Goal: Task Accomplishment & Management: Manage account settings

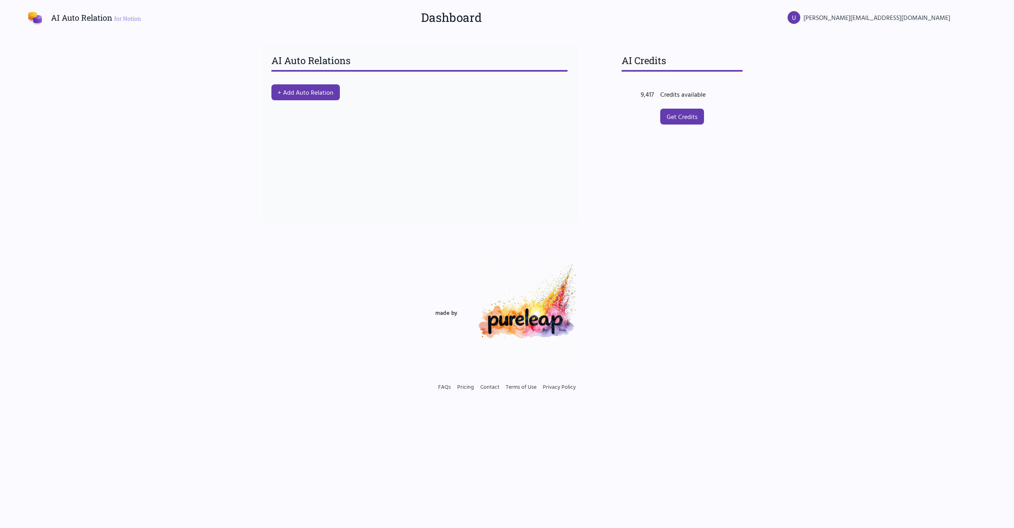
click at [0, 528] on nordpass-portal at bounding box center [0, 528] width 0 height 0
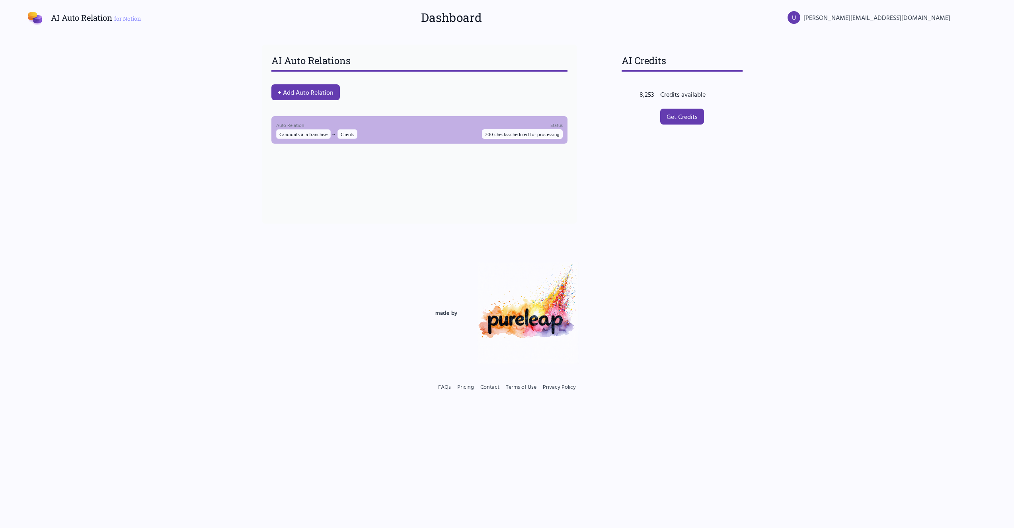
click at [467, 132] on div "Auto Relation Candidats à la franchise → Clients Status 200 checks scheduled fo…" at bounding box center [419, 130] width 287 height 18
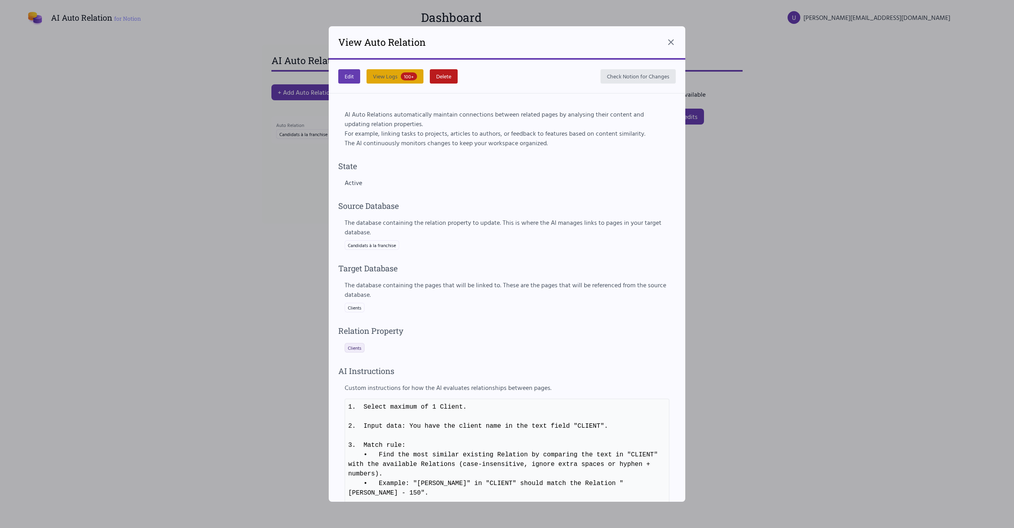
click at [383, 69] on button "View Logs 100+" at bounding box center [395, 76] width 57 height 14
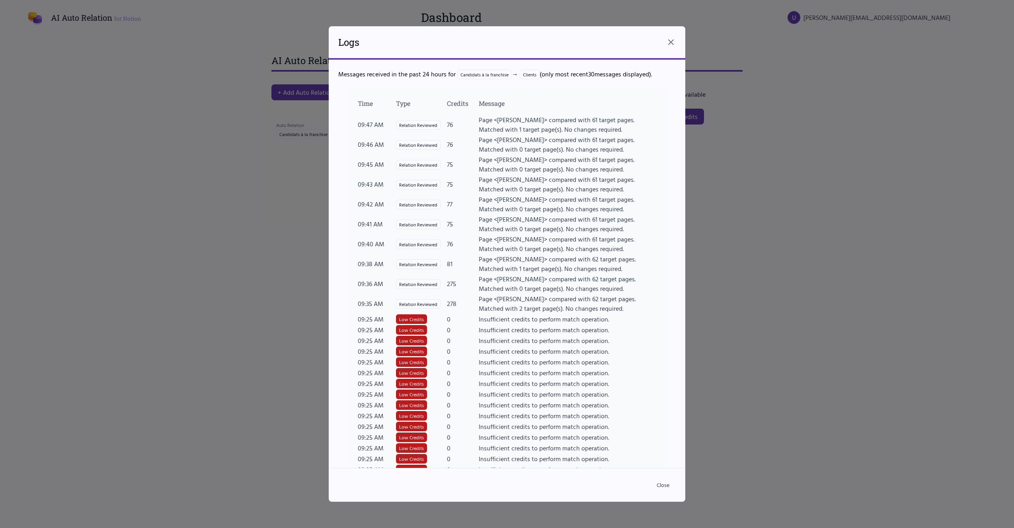
click at [734, 456] on div at bounding box center [507, 264] width 1014 height 528
click at [665, 485] on button "Close" at bounding box center [663, 485] width 25 height 14
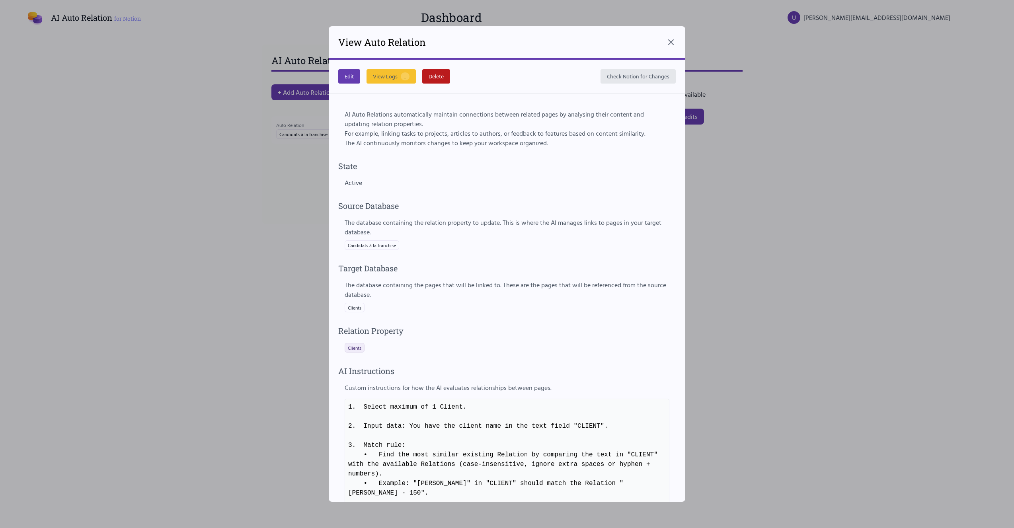
click at [711, 325] on div at bounding box center [507, 264] width 1014 height 528
click at [672, 35] on div "View Auto Relation" at bounding box center [507, 42] width 357 height 33
click at [672, 39] on icon at bounding box center [671, 42] width 10 height 10
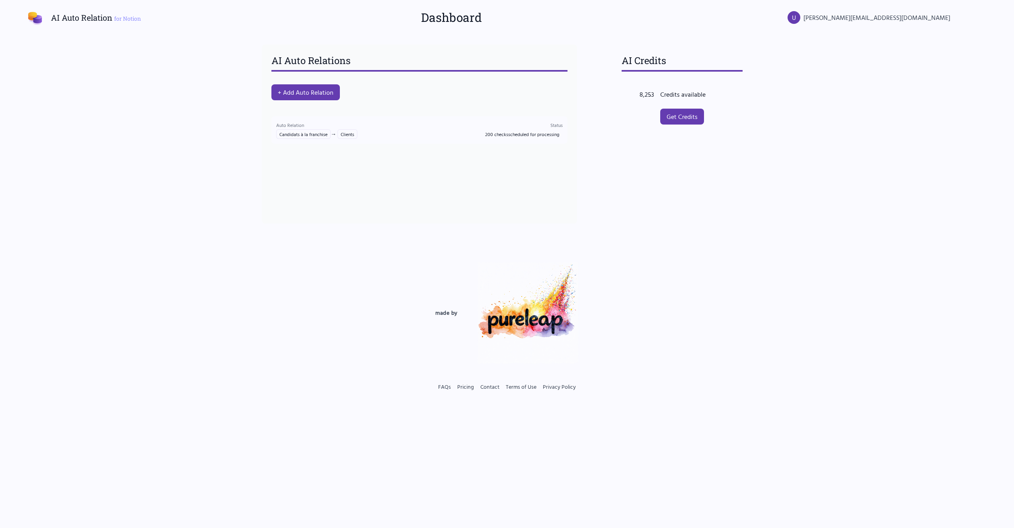
click at [580, 224] on div "AI Auto Relations + Add Auto Relation Auto Relation Candidats à la franchise → …" at bounding box center [419, 134] width 334 height 198
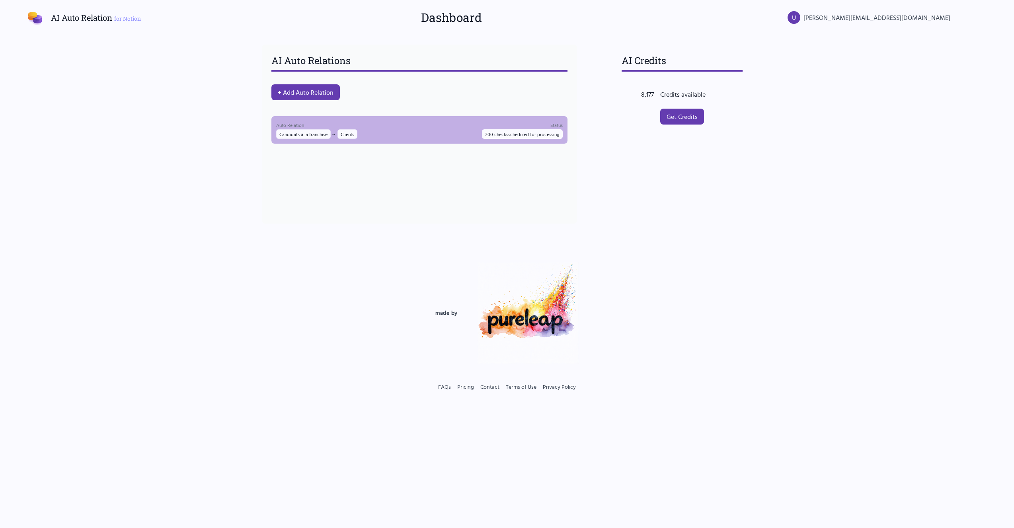
click at [325, 128] on p "Auto Relation" at bounding box center [316, 125] width 81 height 8
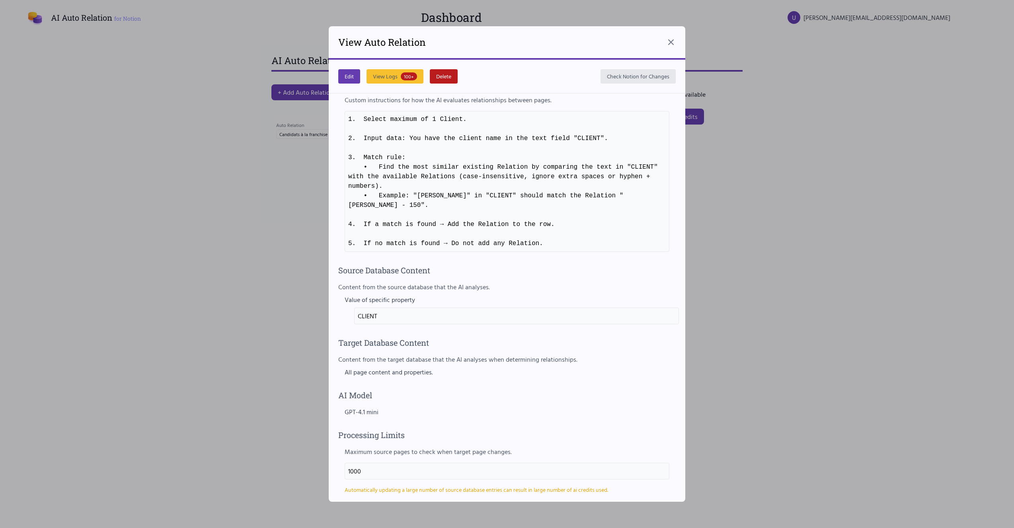
scroll to position [290, 0]
click at [225, 302] on div at bounding box center [507, 264] width 1014 height 528
click at [399, 72] on button "View Logs 100+" at bounding box center [395, 76] width 57 height 14
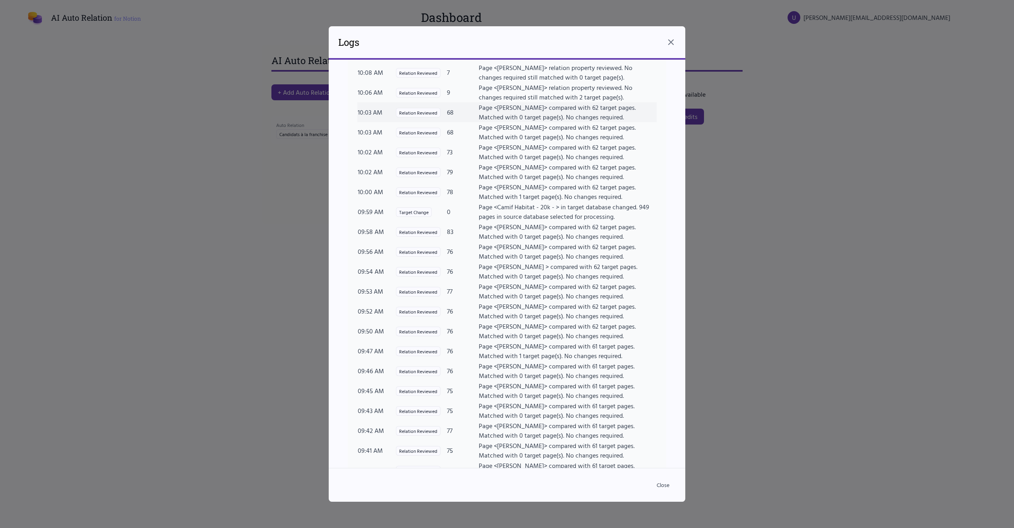
scroll to position [0, 0]
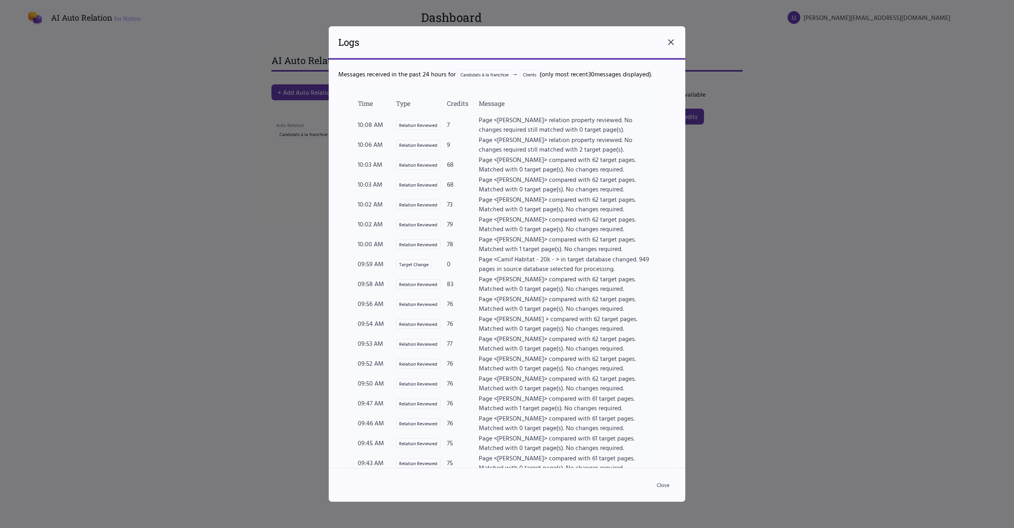
click at [672, 41] on icon at bounding box center [671, 42] width 5 height 5
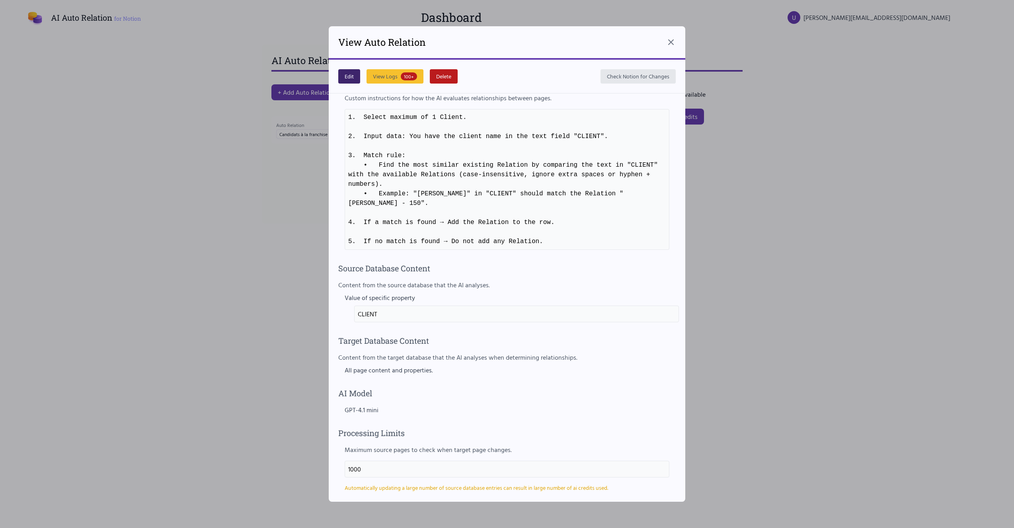
click at [348, 78] on button "Edit" at bounding box center [349, 76] width 22 height 14
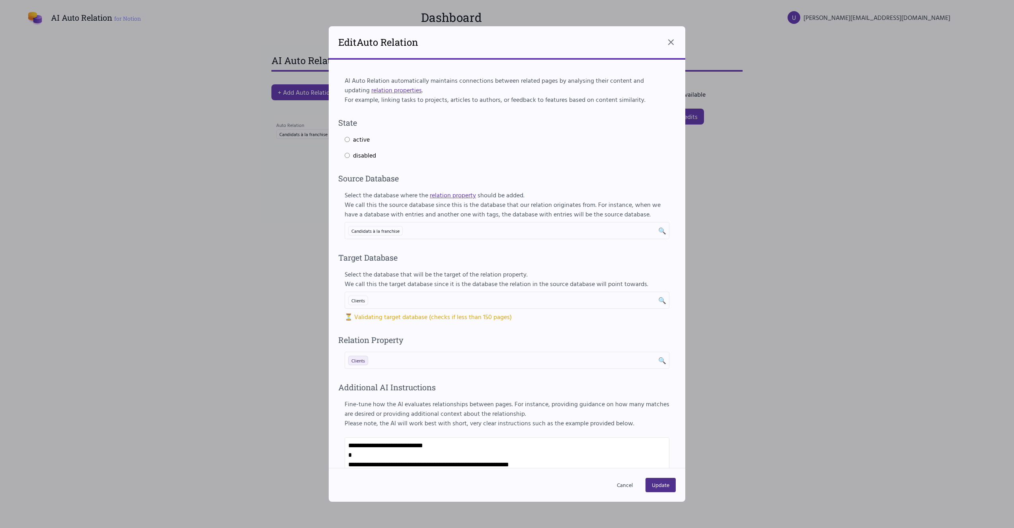
select select "**********"
click at [663, 486] on button "Update" at bounding box center [661, 485] width 30 height 14
click at [659, 486] on button "Update" at bounding box center [661, 485] width 30 height 14
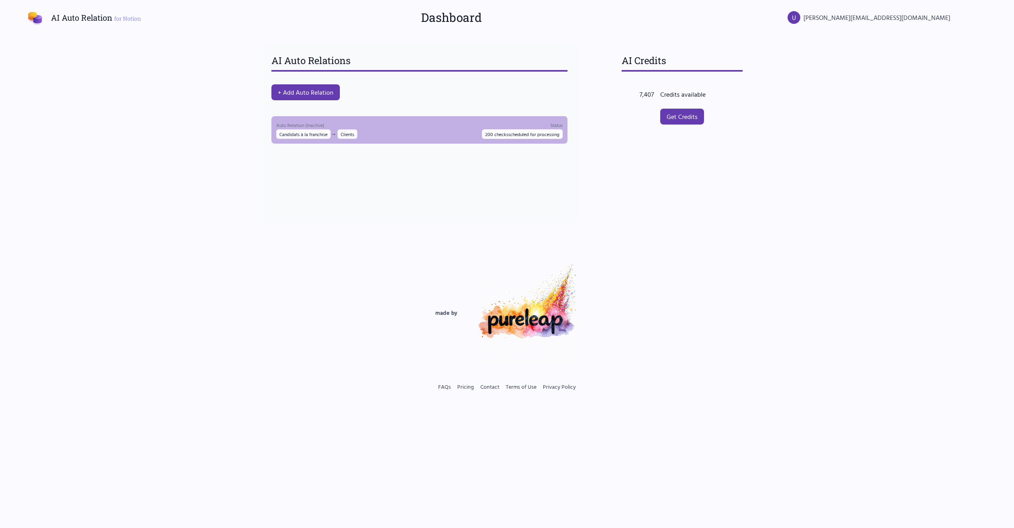
click at [388, 129] on div "Auto Relation (Inactive) Candidats à la franchise → Clients Status 200 checks s…" at bounding box center [419, 130] width 287 height 18
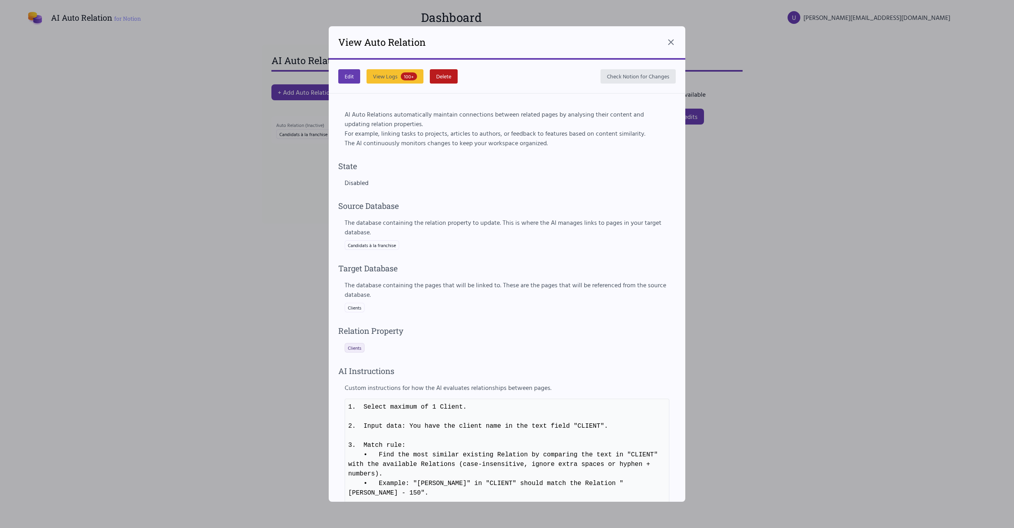
click at [275, 203] on div at bounding box center [507, 264] width 1014 height 528
click at [669, 49] on div "View Auto Relation" at bounding box center [507, 42] width 357 height 33
click at [671, 42] on icon at bounding box center [671, 42] width 5 height 5
